Goal: Information Seeking & Learning: Learn about a topic

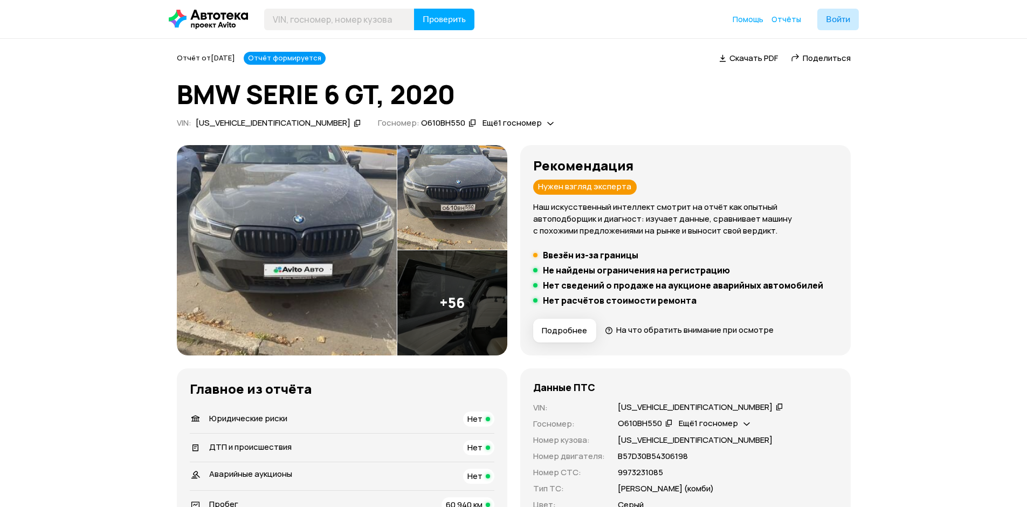
click at [451, 298] on img at bounding box center [452, 302] width 110 height 105
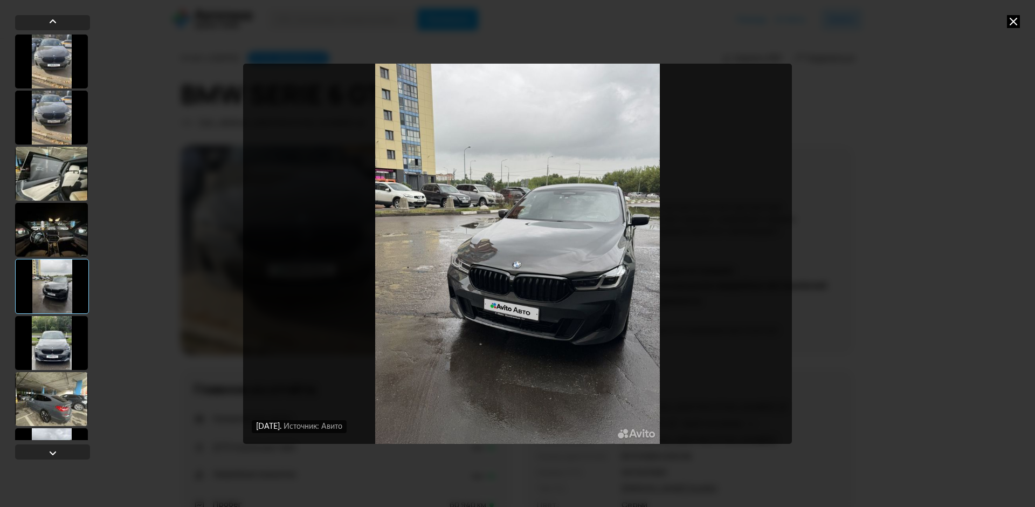
click at [67, 339] on div at bounding box center [51, 343] width 73 height 54
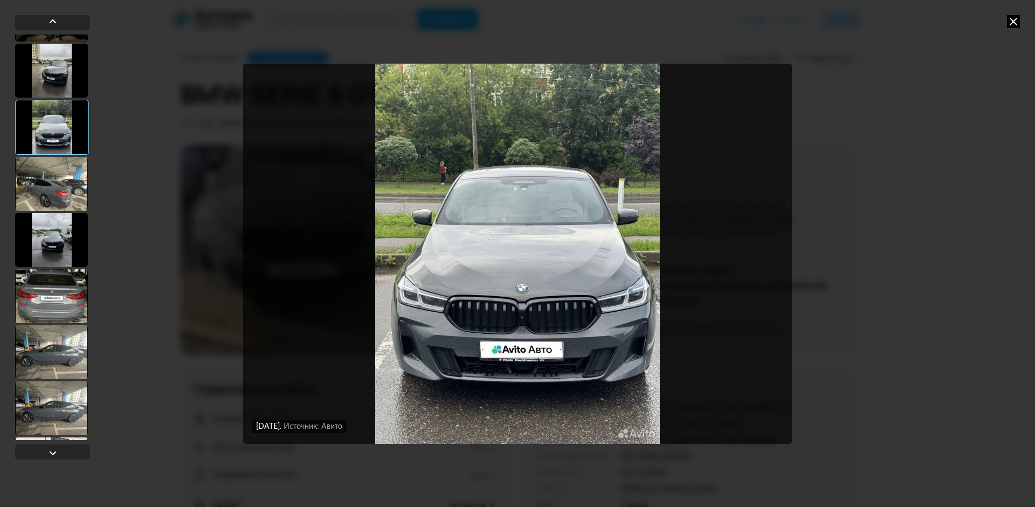
scroll to position [216, 0]
click at [722, 313] on img "Go to Slide 6" at bounding box center [517, 254] width 549 height 380
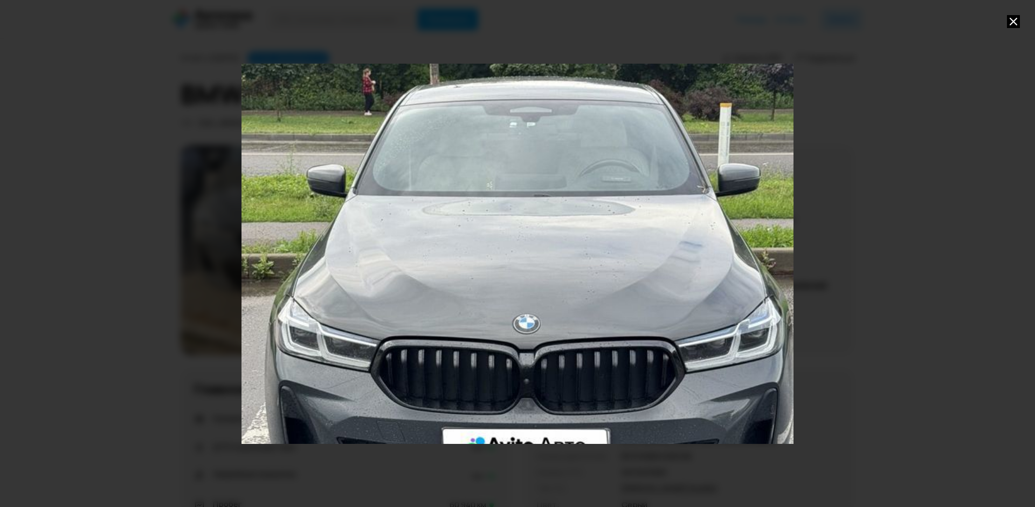
click at [721, 314] on div "Go to Slide 6" at bounding box center [517, 253] width 1104 height 760
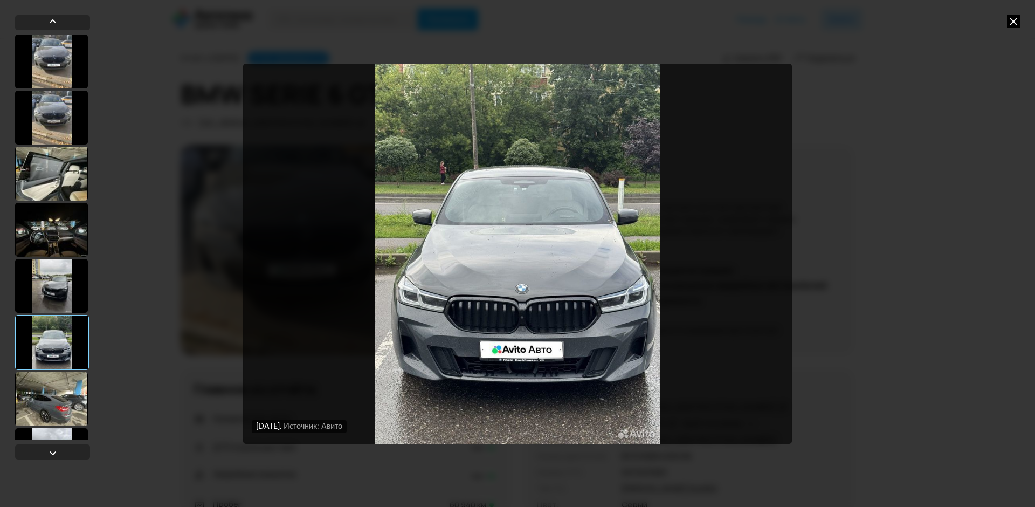
click at [46, 391] on div at bounding box center [51, 399] width 73 height 54
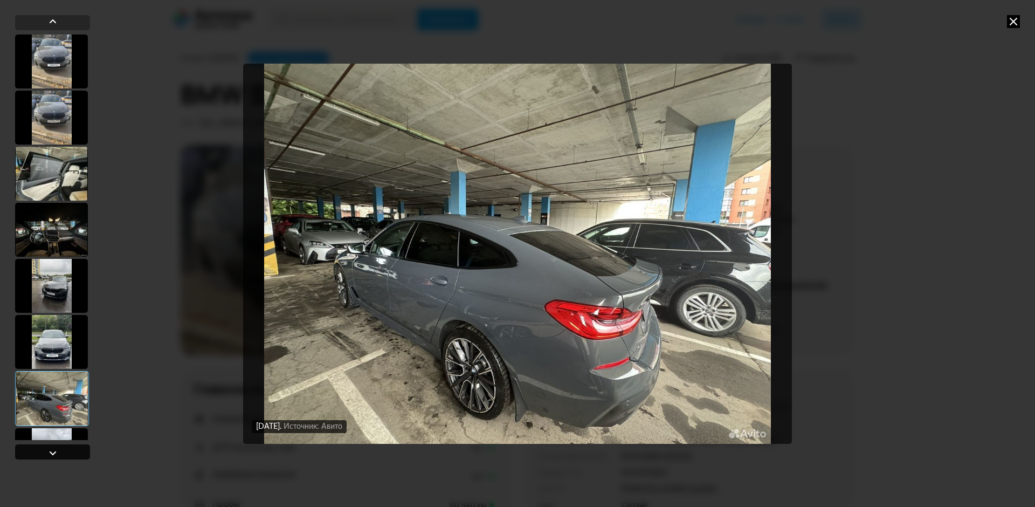
click at [53, 449] on div at bounding box center [52, 452] width 13 height 13
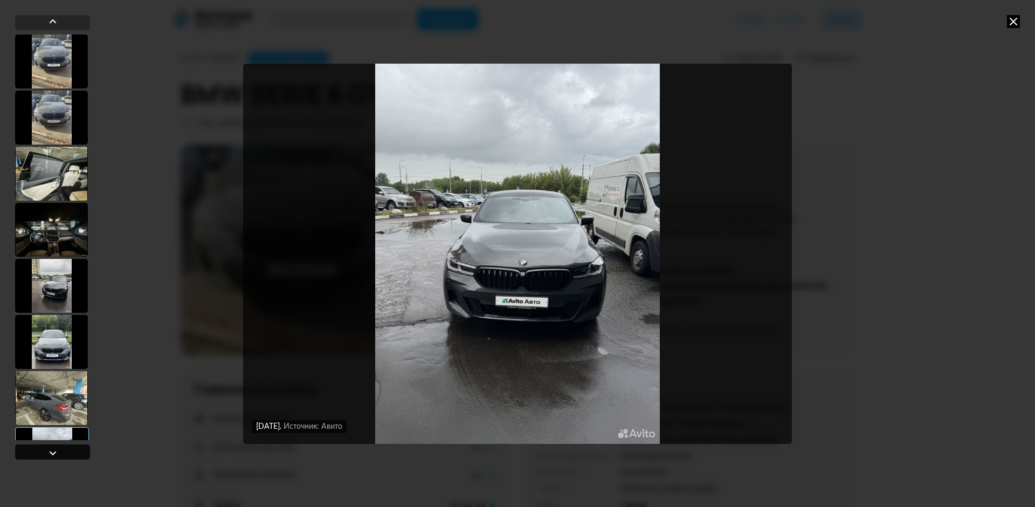
click at [53, 449] on div at bounding box center [52, 452] width 13 height 13
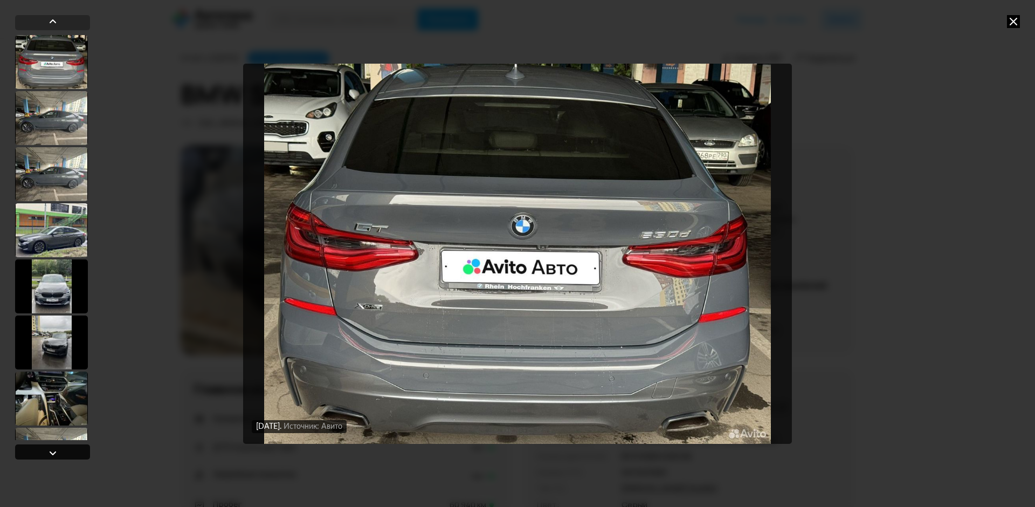
click at [53, 449] on div at bounding box center [52, 452] width 13 height 13
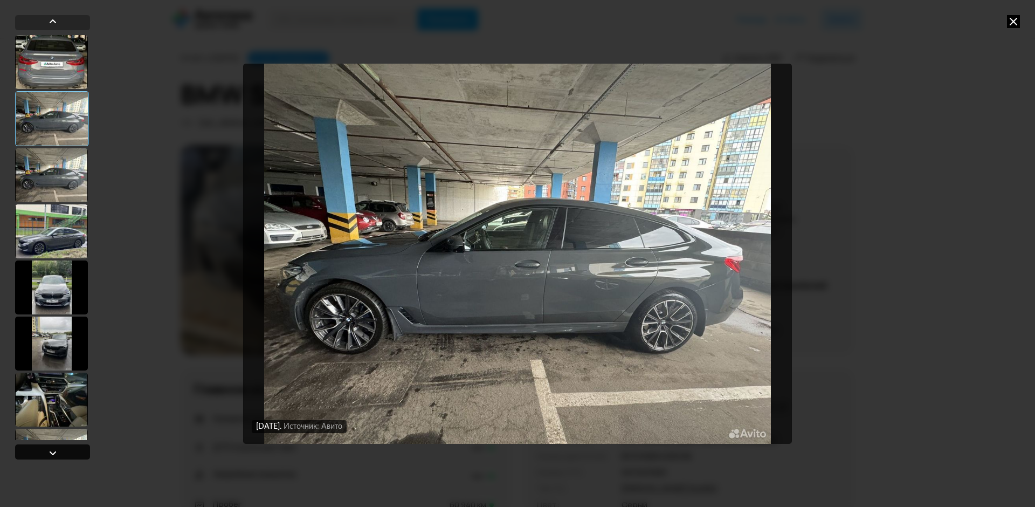
click at [53, 449] on div at bounding box center [52, 452] width 13 height 13
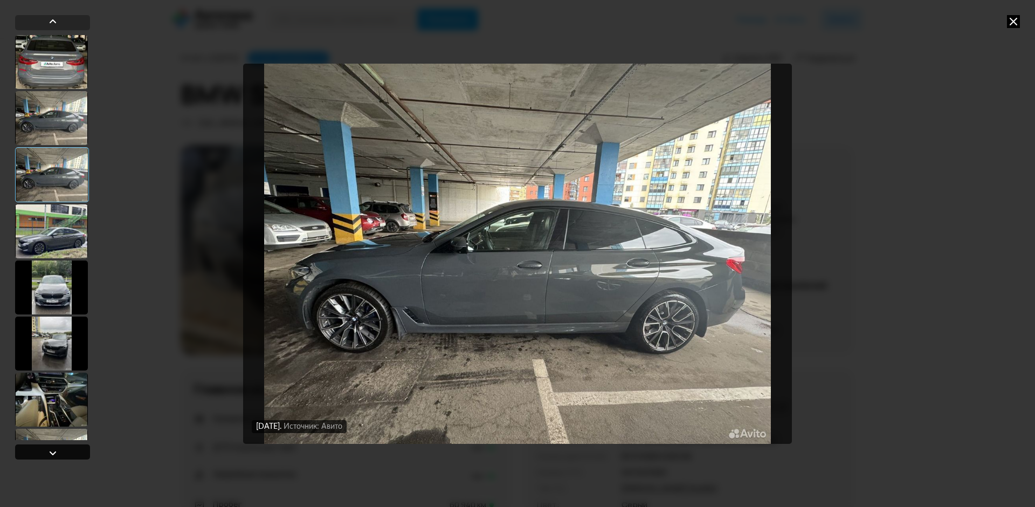
click at [53, 449] on div at bounding box center [52, 452] width 13 height 13
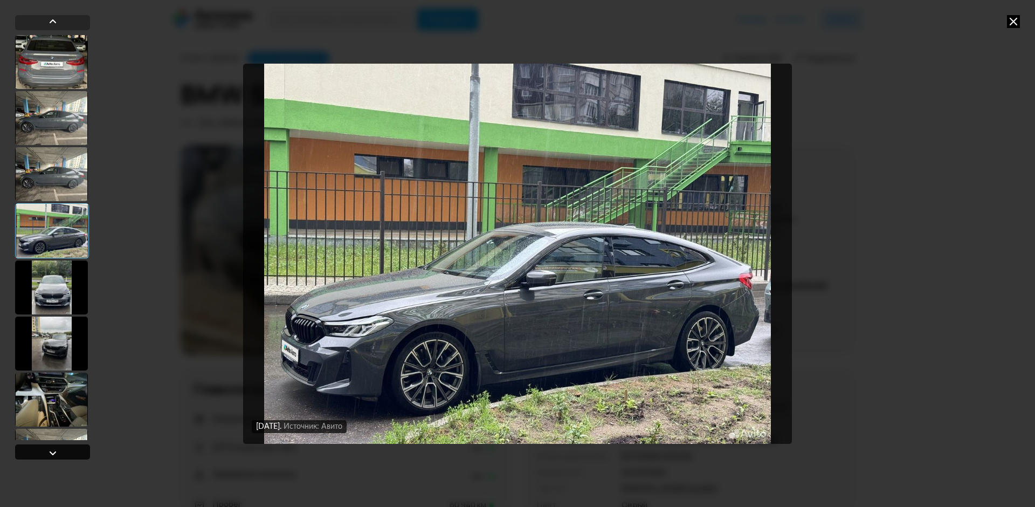
click at [53, 449] on div at bounding box center [52, 452] width 13 height 13
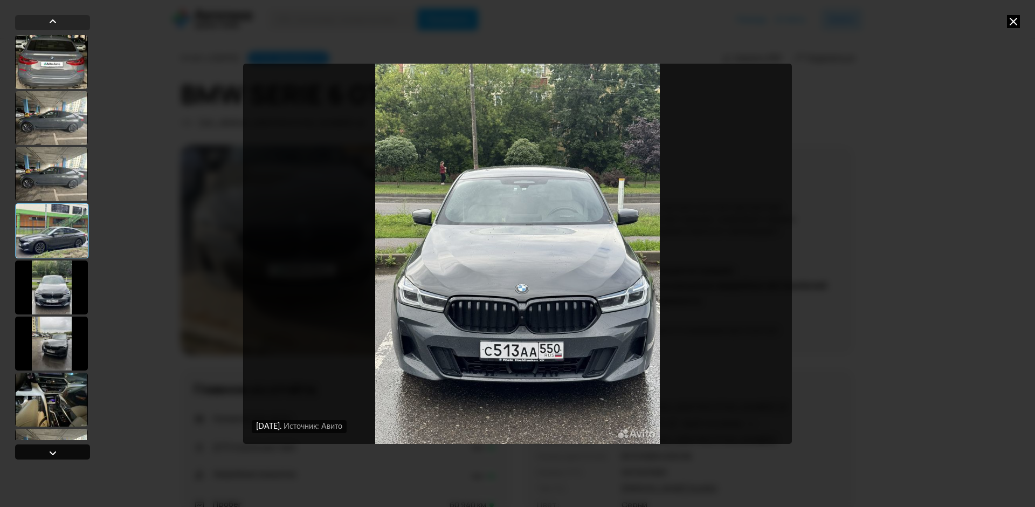
click at [53, 449] on div at bounding box center [52, 452] width 13 height 13
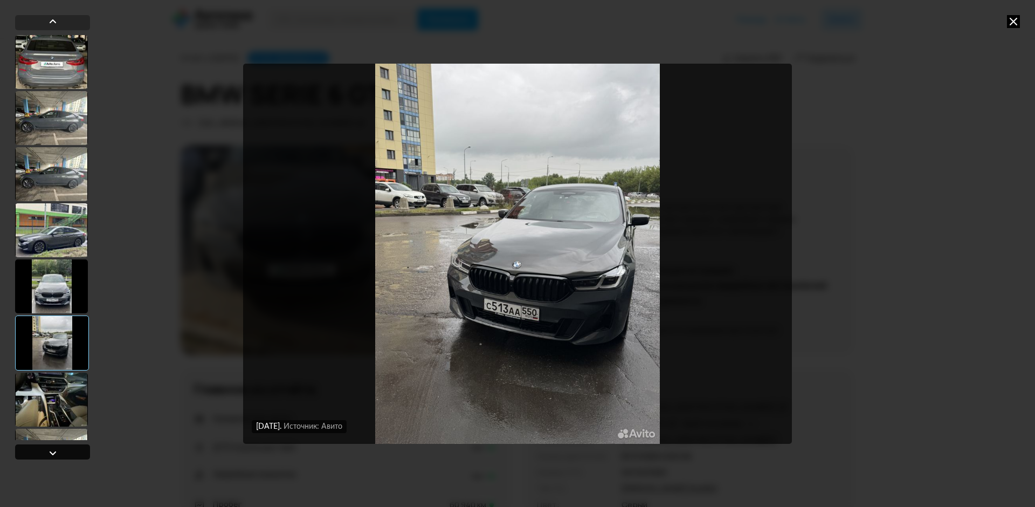
click at [53, 449] on div at bounding box center [52, 452] width 13 height 13
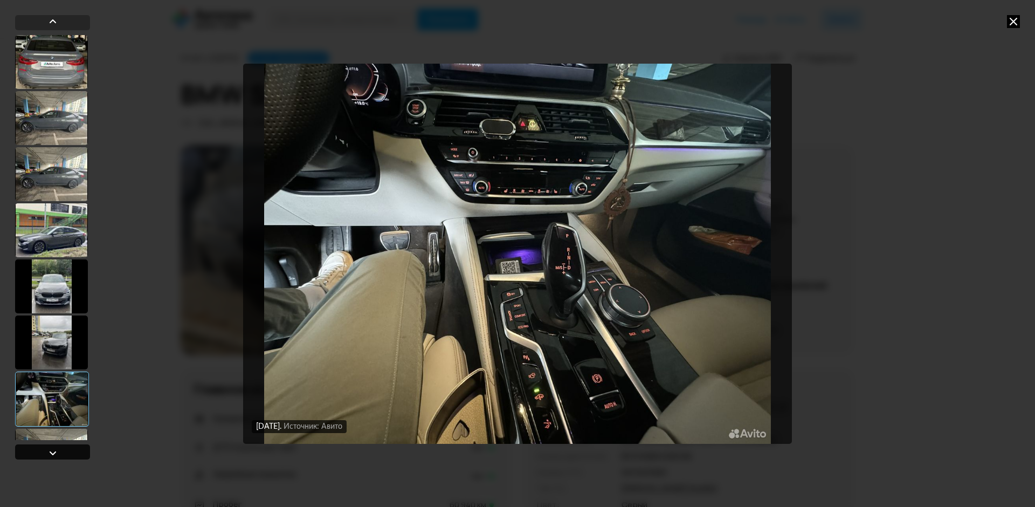
click at [53, 444] on div at bounding box center [52, 451] width 75 height 15
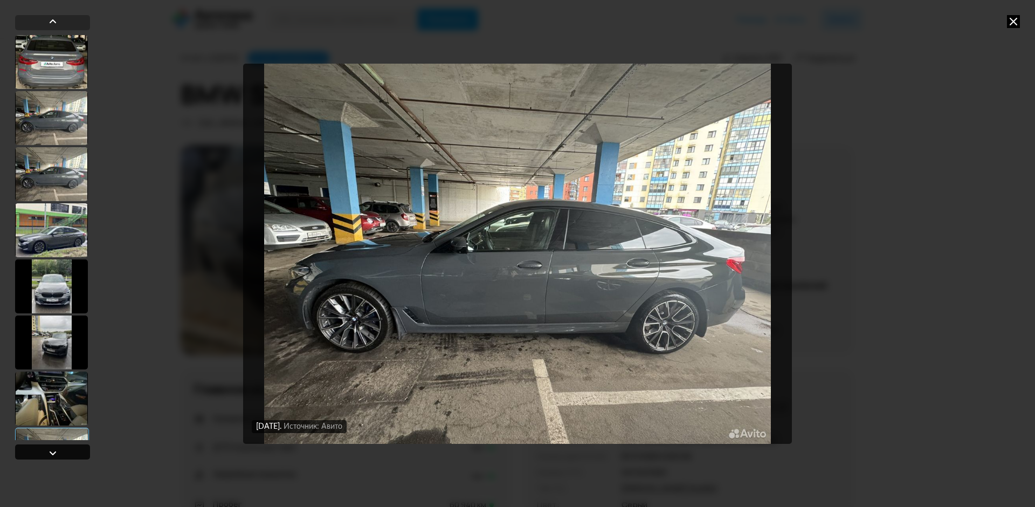
click at [56, 450] on div at bounding box center [52, 452] width 13 height 13
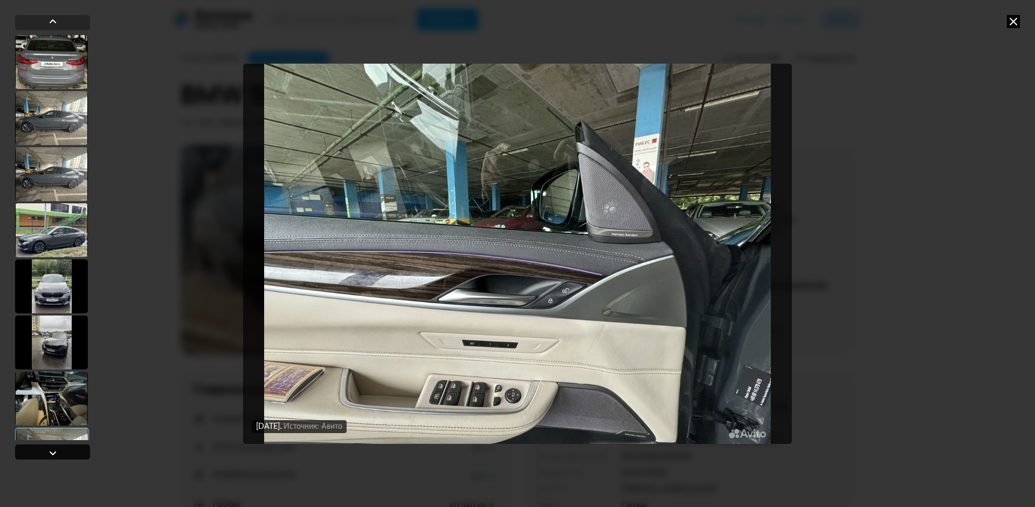
scroll to position [880, 0]
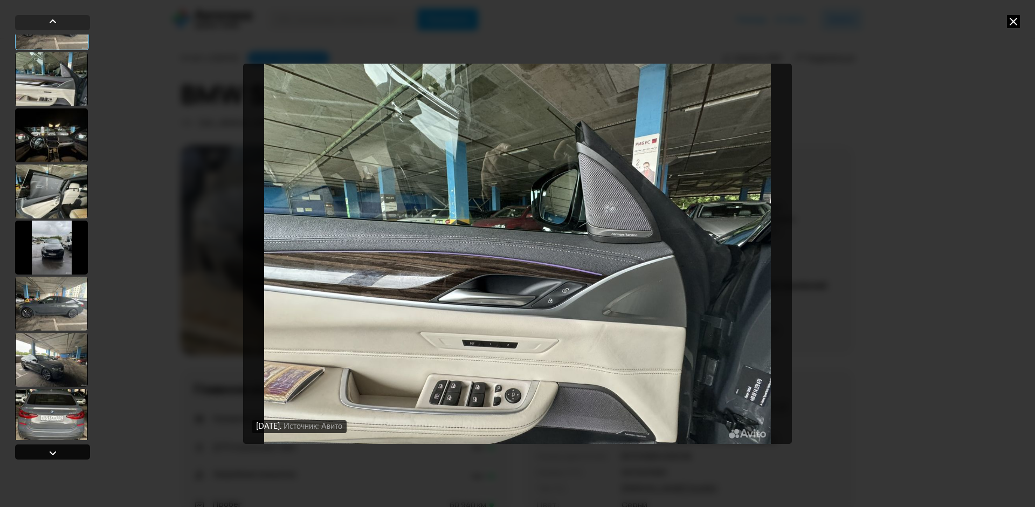
click at [56, 450] on div at bounding box center [52, 452] width 13 height 13
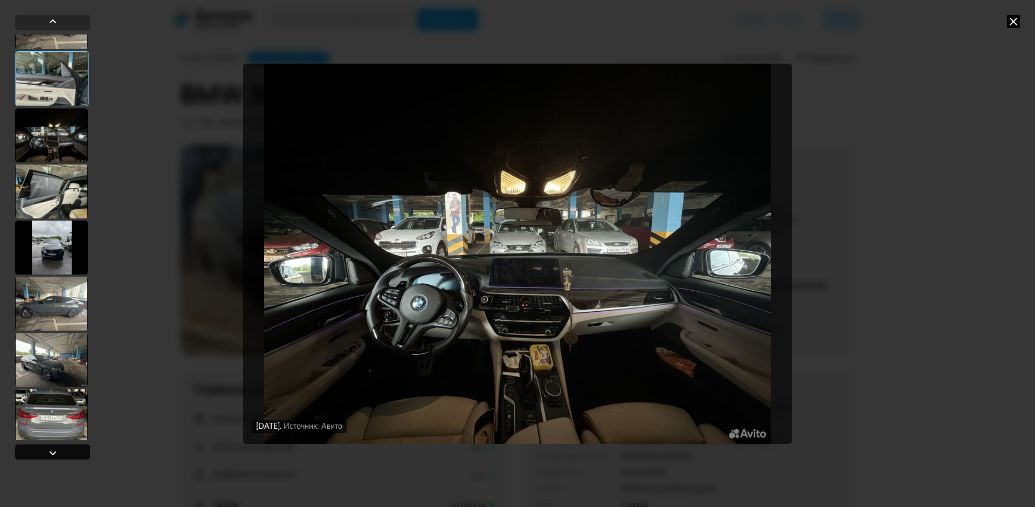
click at [56, 450] on div at bounding box center [52, 452] width 13 height 13
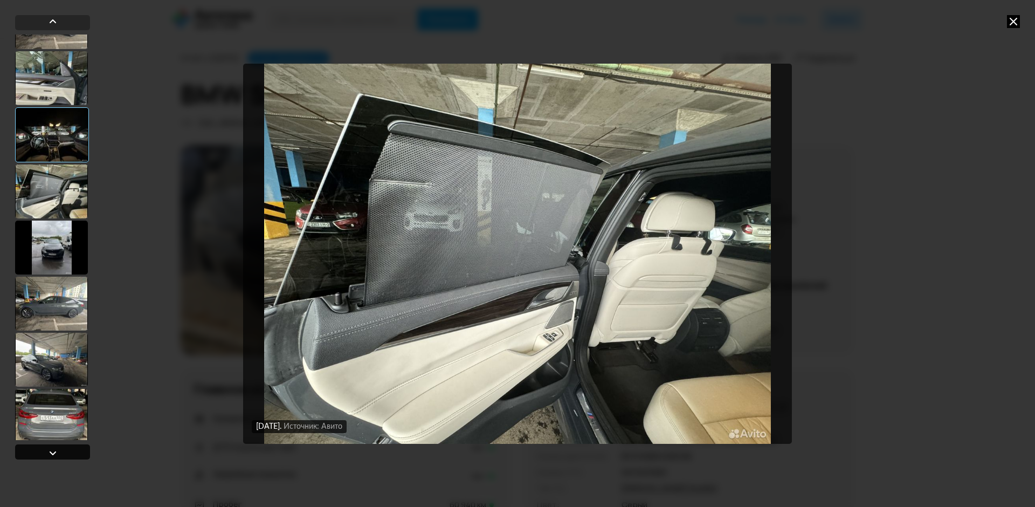
click at [57, 451] on div at bounding box center [52, 452] width 13 height 13
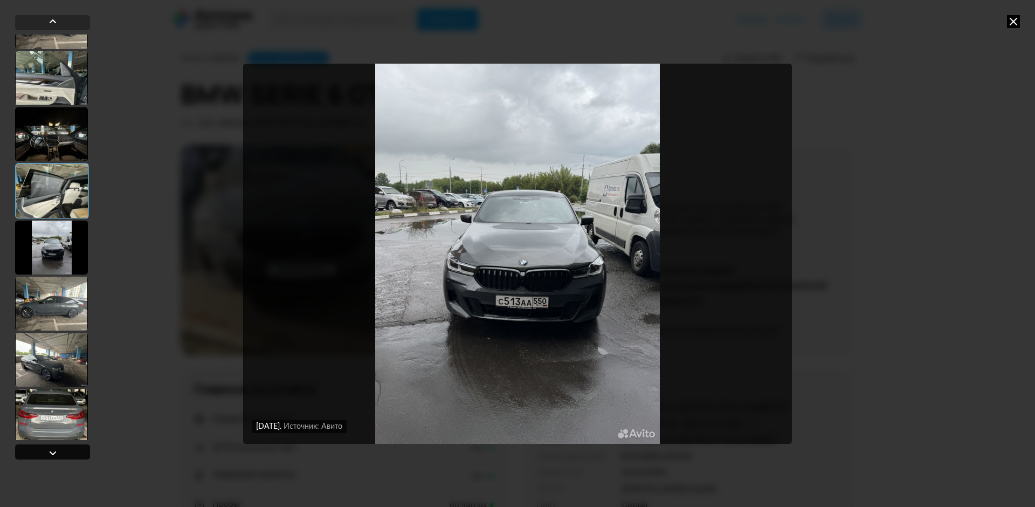
click at [57, 451] on div at bounding box center [52, 452] width 13 height 13
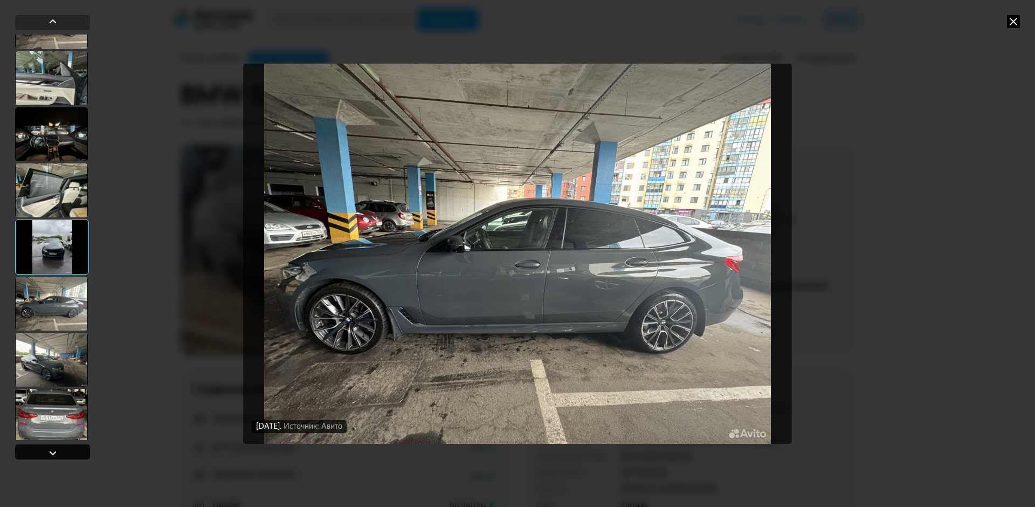
click at [57, 451] on div at bounding box center [52, 452] width 13 height 13
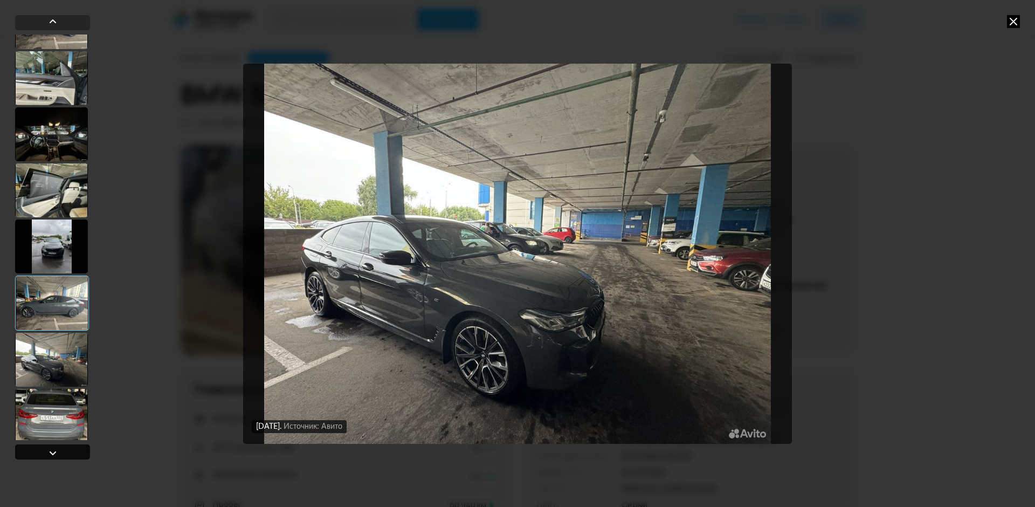
click at [57, 451] on div at bounding box center [52, 452] width 13 height 13
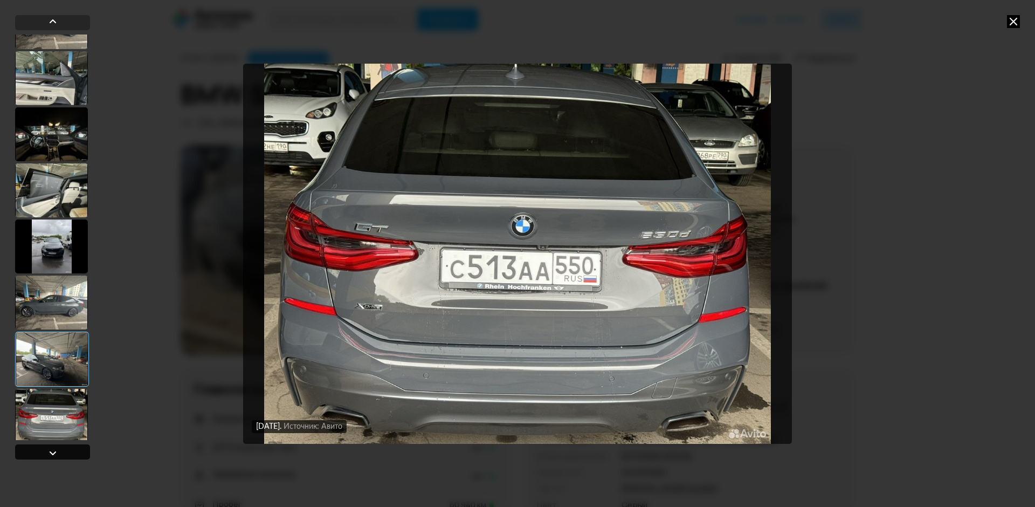
click at [57, 451] on div at bounding box center [52, 452] width 13 height 13
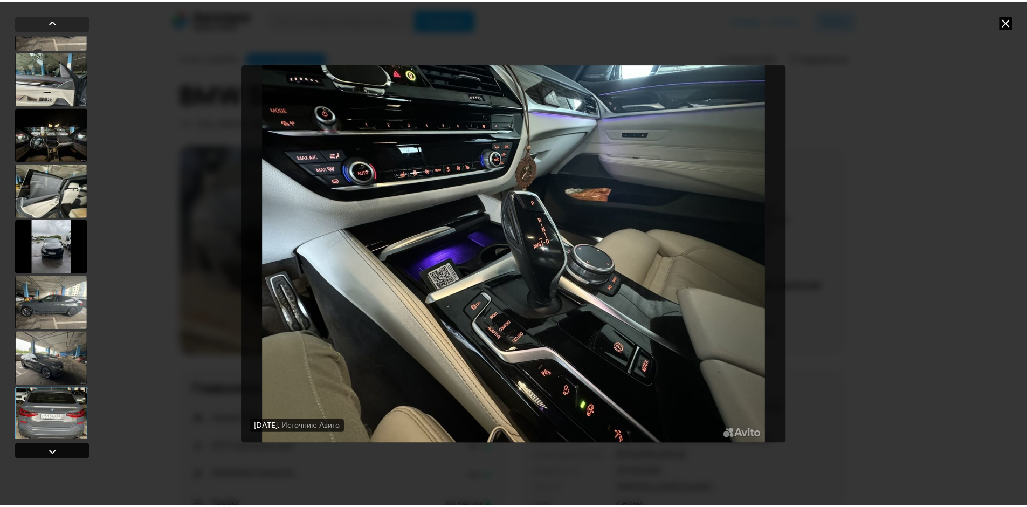
scroll to position [1258, 0]
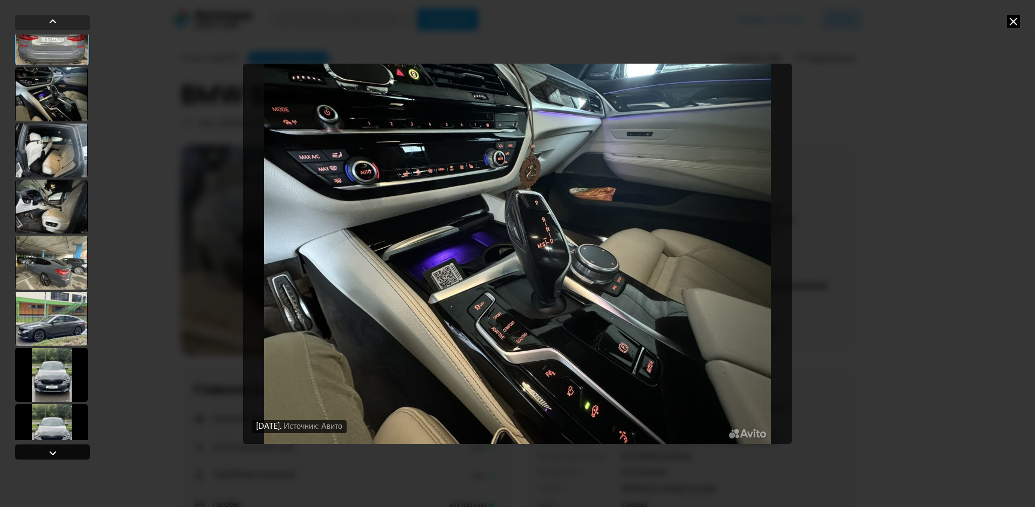
click at [57, 451] on div at bounding box center [52, 452] width 13 height 13
click at [1016, 19] on icon at bounding box center [1013, 21] width 13 height 13
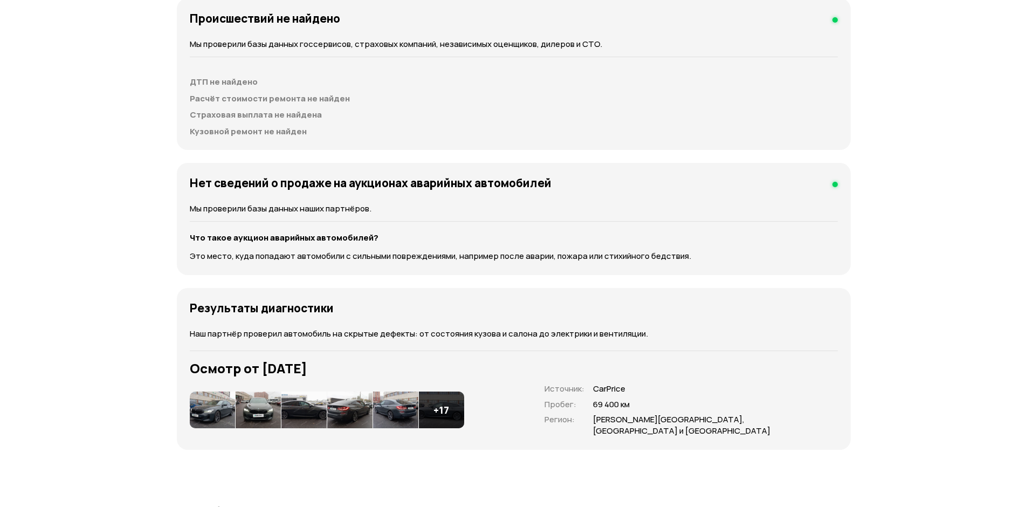
scroll to position [1348, 0]
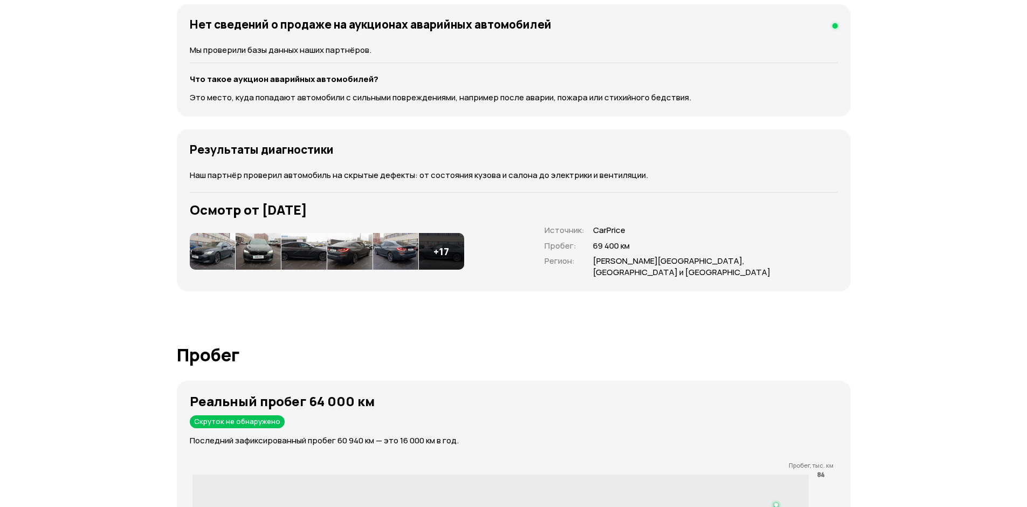
click at [395, 249] on img at bounding box center [395, 251] width 45 height 37
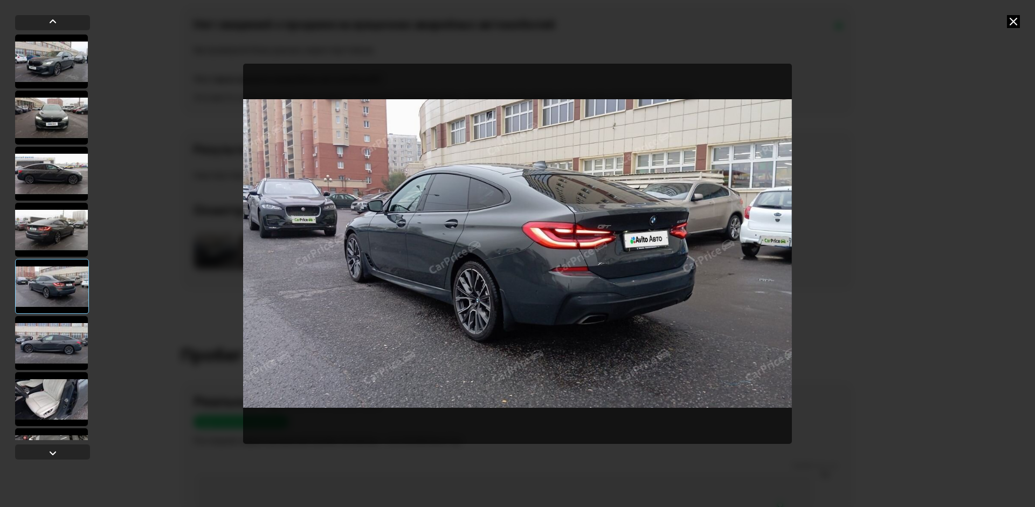
click at [1017, 18] on icon at bounding box center [1013, 21] width 13 height 13
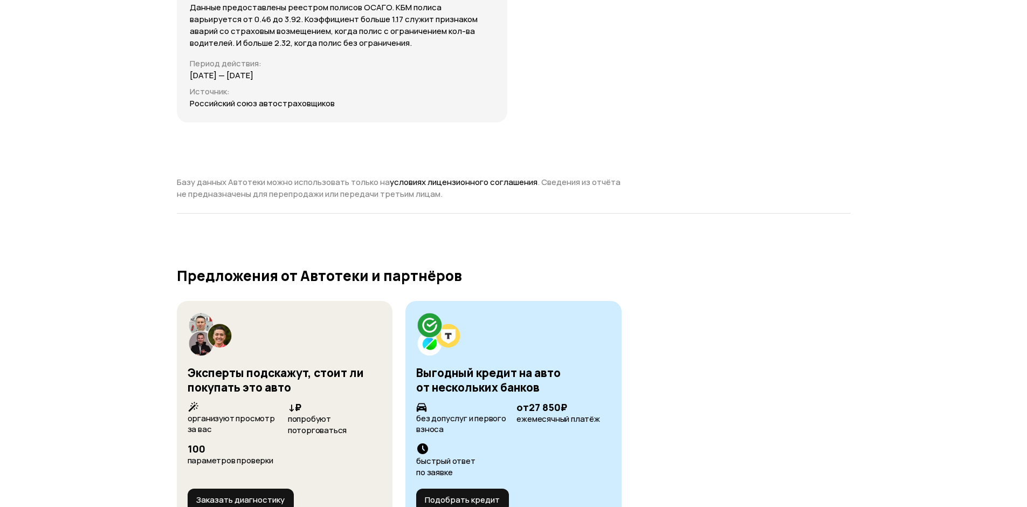
scroll to position [3961, 0]
